Goal: Transaction & Acquisition: Purchase product/service

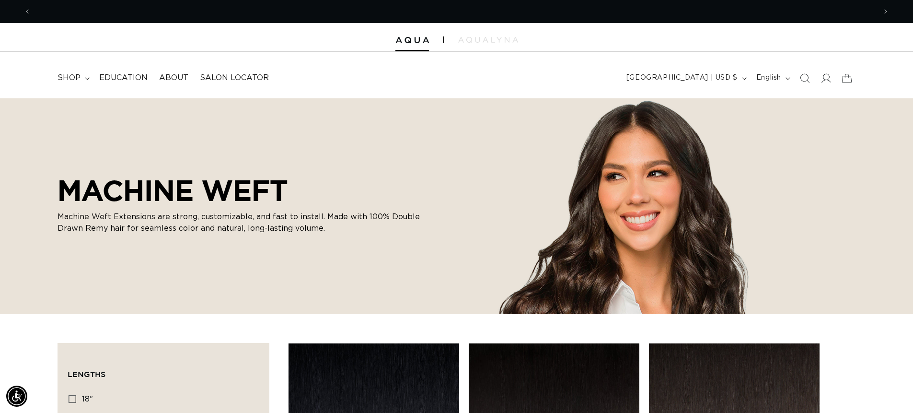
scroll to position [0, 845]
click at [828, 80] on icon at bounding box center [825, 78] width 10 height 10
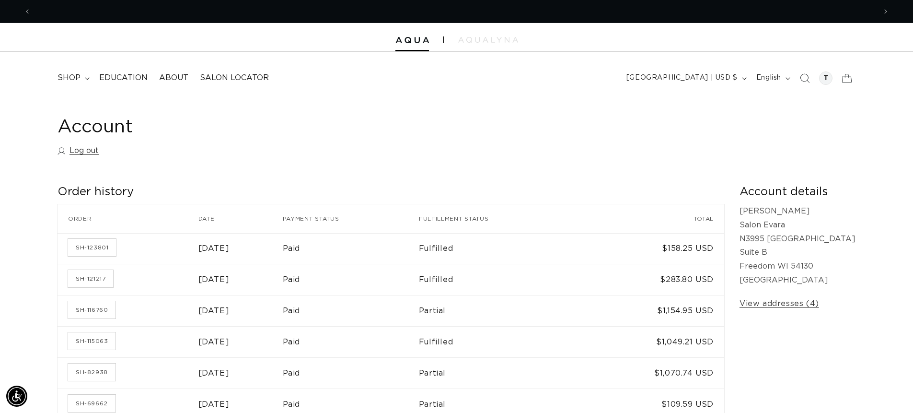
scroll to position [0, 845]
click at [81, 79] on summary "shop" at bounding box center [73, 78] width 42 height 22
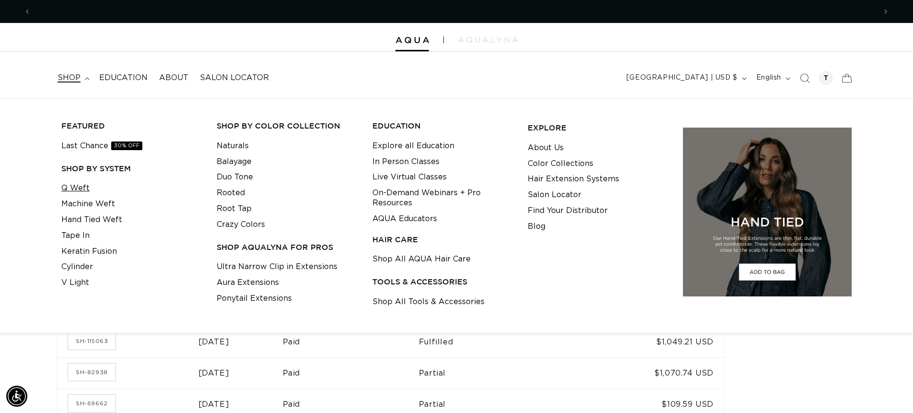
scroll to position [0, 1690]
click at [77, 187] on link "Q Weft" at bounding box center [75, 188] width 28 height 16
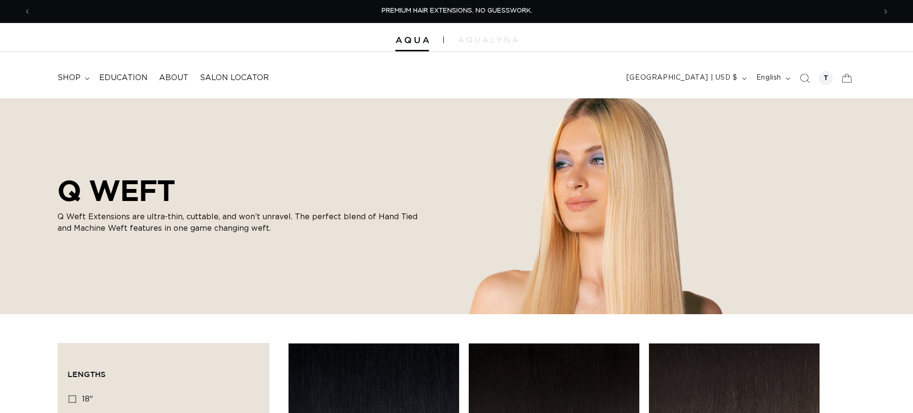
scroll to position [192, 0]
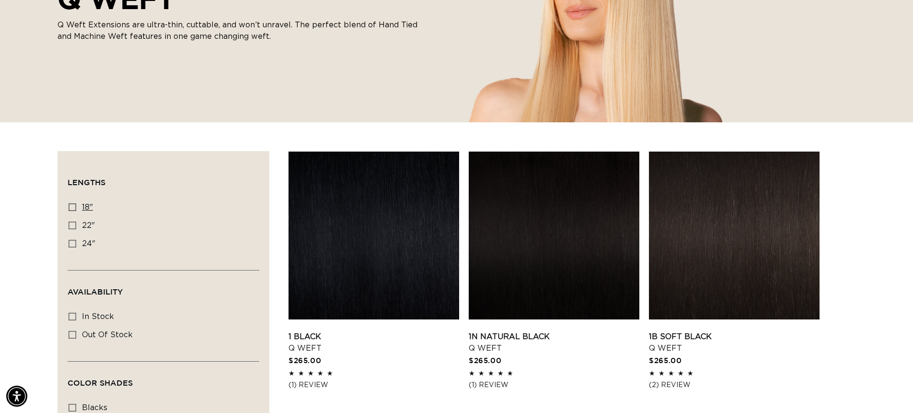
click at [73, 212] on label "18" 18" (5 products)" at bounding box center [161, 207] width 184 height 18
click at [73, 211] on input "18" 18" (5 products)" at bounding box center [73, 207] width 8 height 8
checkbox input "true"
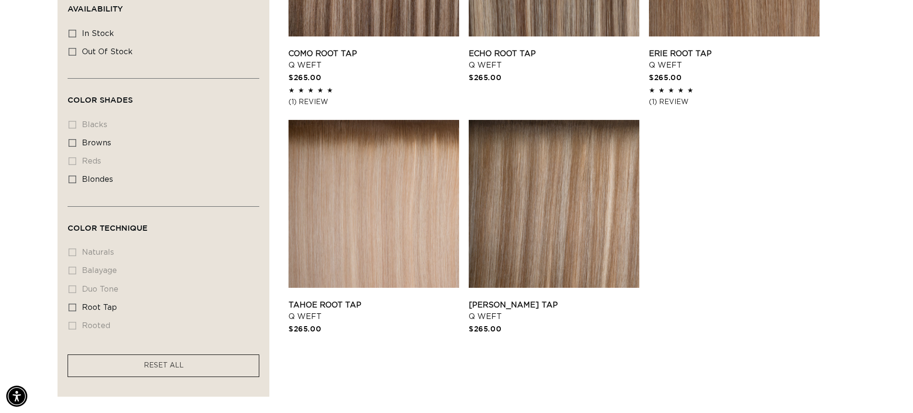
scroll to position [479, 0]
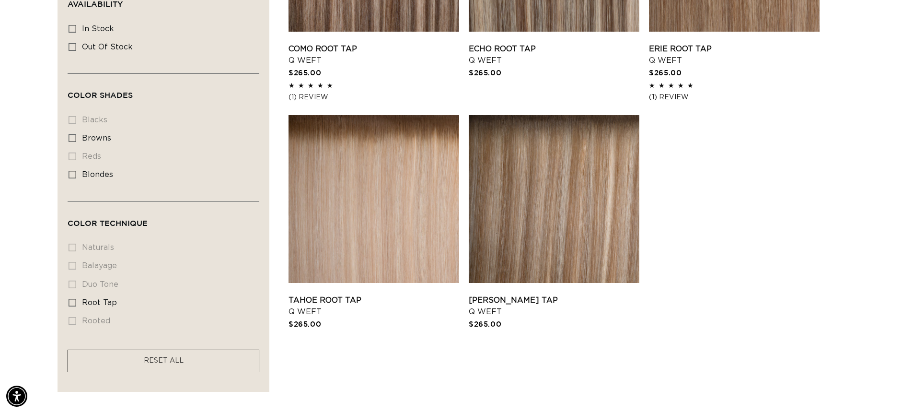
drag, startPoint x: 792, startPoint y: 245, endPoint x: 724, endPoint y: 325, distance: 105.7
click at [724, 330] on ul "Como Root Tap - Q Weft Como Root Tap Q Weft $265.00 5.0 / 5.0 (1) 1 total revie…" at bounding box center [571, 100] width 567 height 473
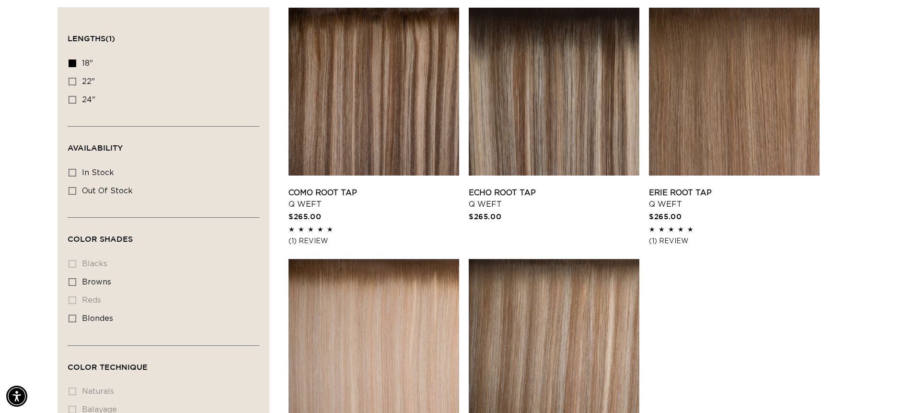
scroll to position [0, 0]
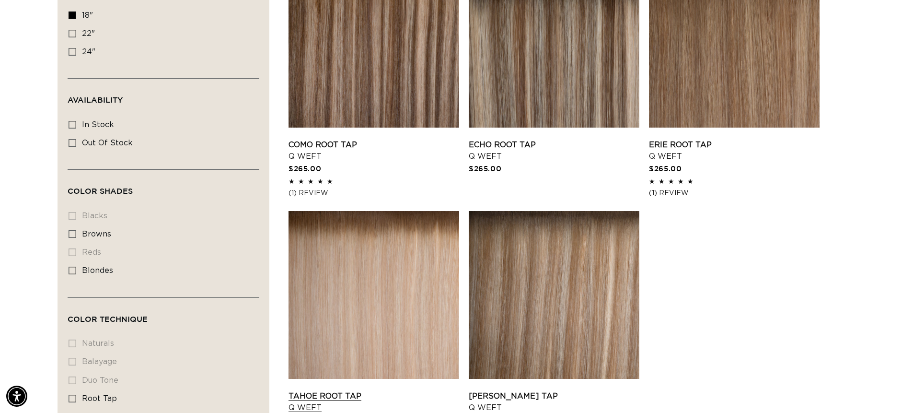
click at [362, 390] on link "Tahoe Root Tap Q Weft" at bounding box center [373, 401] width 171 height 23
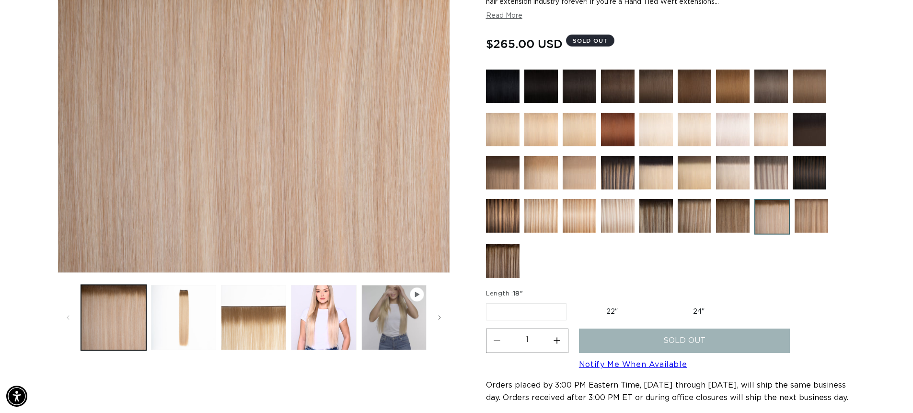
scroll to position [0, 845]
click at [611, 134] on img at bounding box center [618, 130] width 34 height 34
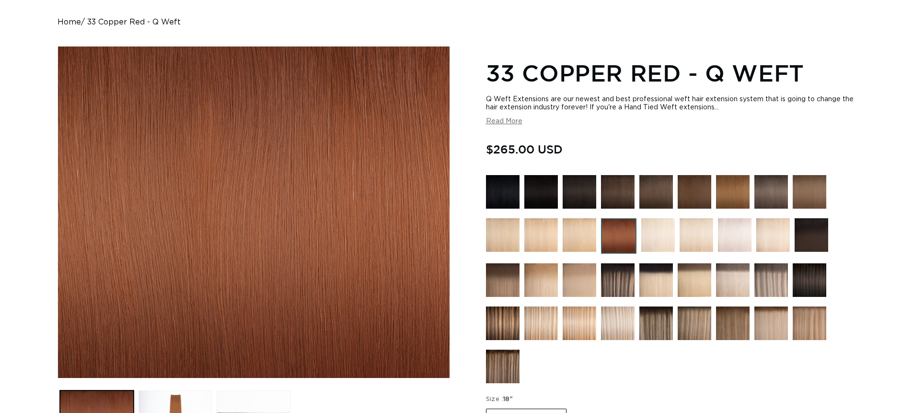
scroll to position [144, 0]
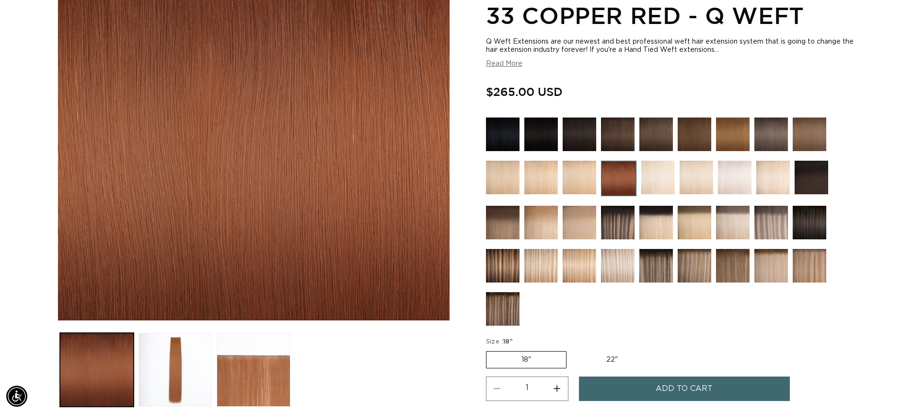
click at [615, 265] on img at bounding box center [618, 266] width 34 height 34
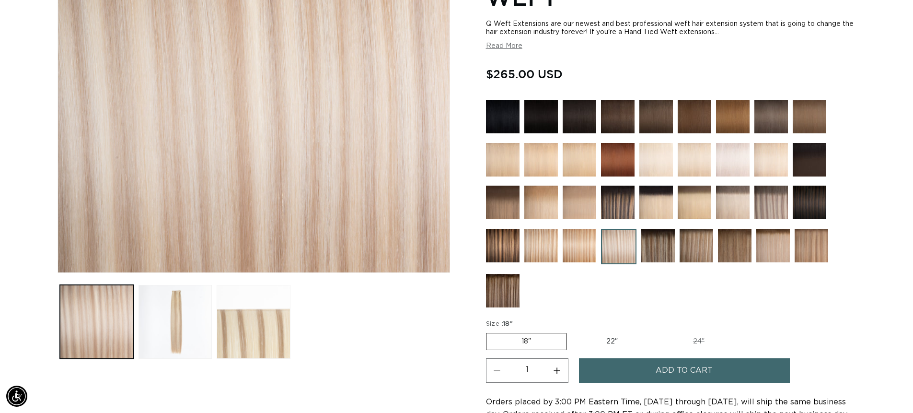
scroll to position [0, 845]
click at [539, 248] on img at bounding box center [541, 246] width 34 height 34
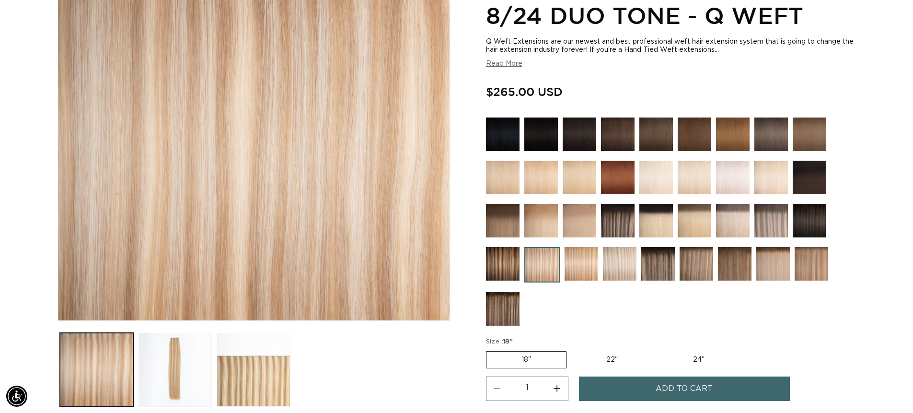
scroll to position [0, 1690]
click at [575, 264] on img at bounding box center [581, 264] width 34 height 34
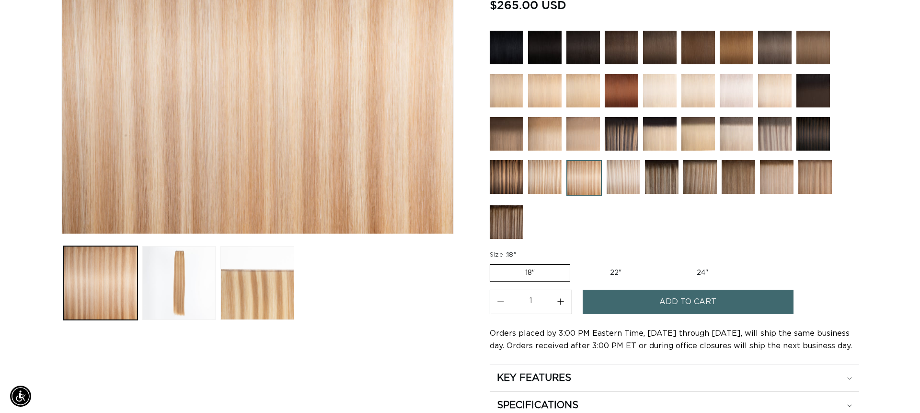
scroll to position [240, 0]
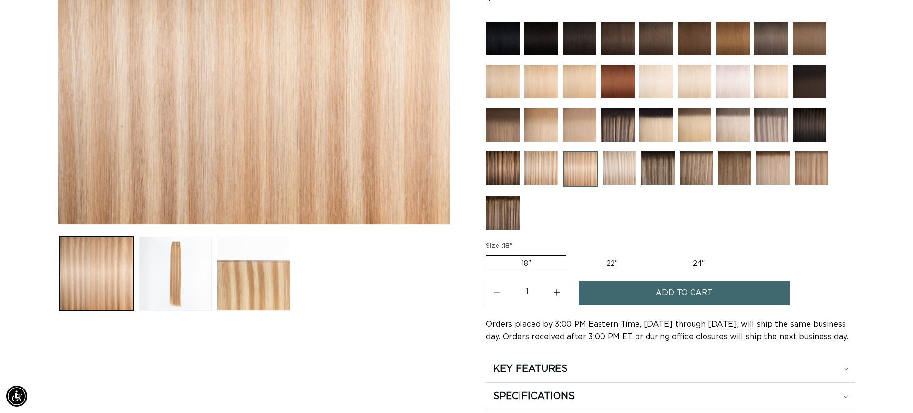
click at [714, 294] on button "Add to cart" at bounding box center [684, 292] width 211 height 24
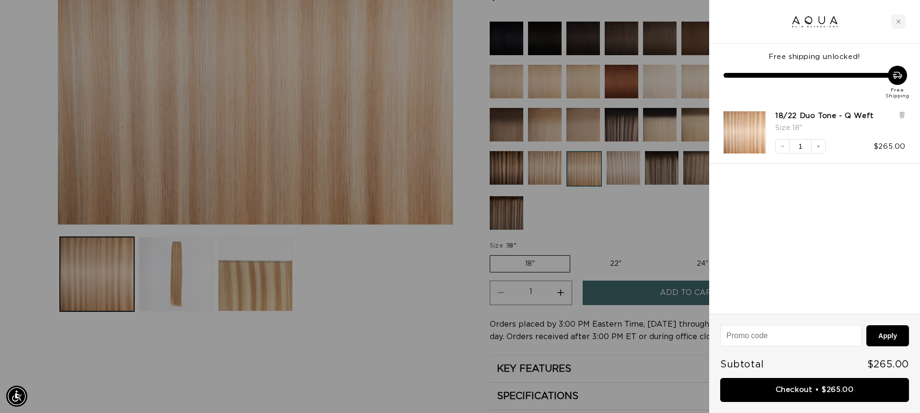
scroll to position [0, 1704]
click at [833, 396] on link "Checkout • $265.00" at bounding box center [814, 390] width 189 height 24
